Goal: Task Accomplishment & Management: Manage account settings

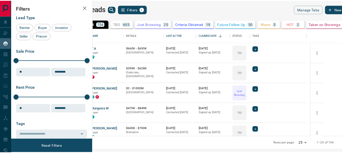
scroll to position [104, 246]
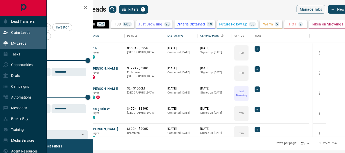
click at [21, 34] on p "Claim Leads" at bounding box center [20, 33] width 19 height 4
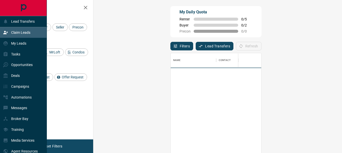
scroll to position [111, 234]
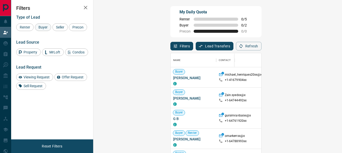
click at [39, 27] on span "Buyer" at bounding box center [43, 27] width 13 height 4
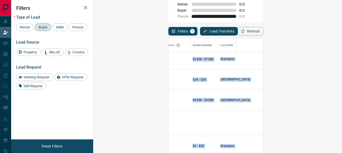
scroll to position [454, 128]
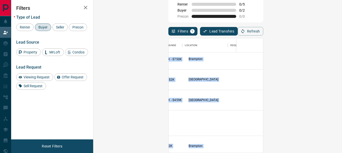
drag, startPoint x: 330, startPoint y: 127, endPoint x: 332, endPoint y: 134, distance: 7.2
click at [332, 134] on div "Buyer [PERSON_NAME] C dashnxx@x +1- 64774195xx $450K - $500K Mississauga High I…" at bounding box center [286, 103] width 237 height 101
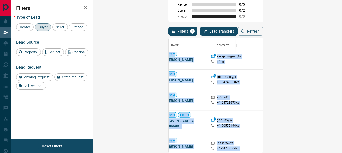
scroll to position [454, 0]
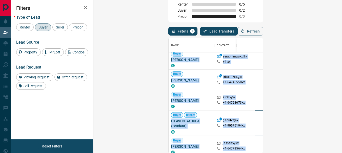
click at [254, 121] on div at bounding box center [268, 124] width 28 height 26
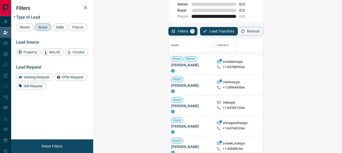
scroll to position [0, 0]
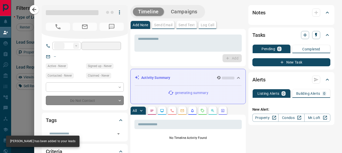
type input "**"
type input "**********"
type input "**"
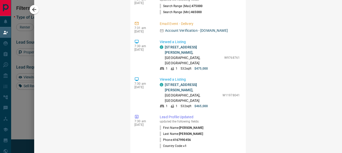
scroll to position [504, 0]
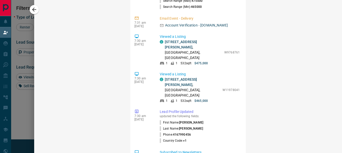
drag, startPoint x: 233, startPoint y: 56, endPoint x: 241, endPoint y: 118, distance: 61.6
click at [227, 126] on li "Last Name : [PERSON_NAME]" at bounding box center [200, 129] width 80 height 6
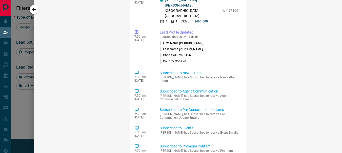
scroll to position [81, 0]
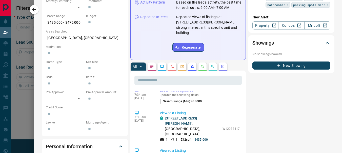
scroll to position [59, 0]
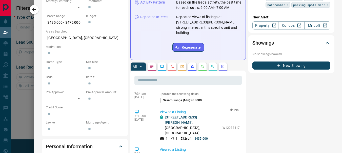
click at [176, 116] on link "[STREET_ADDRESS][PERSON_NAME]" at bounding box center [181, 120] width 32 height 9
